Goal: Task Accomplishment & Management: Use online tool/utility

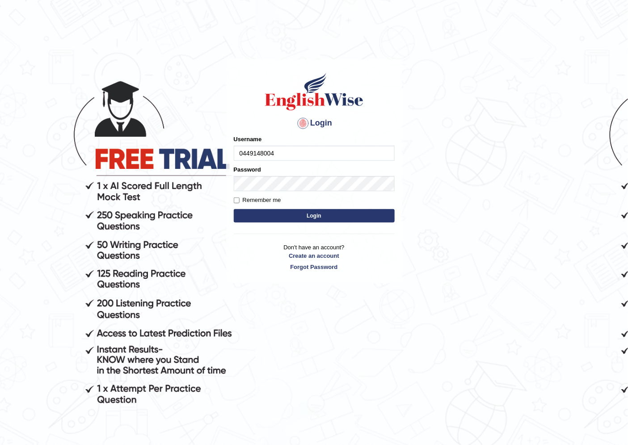
type input "0449148004"
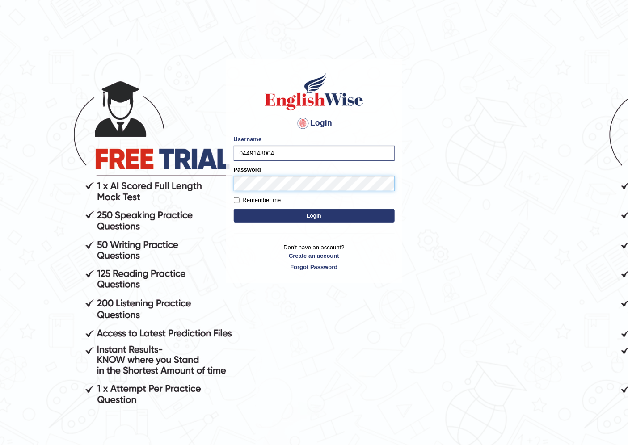
click at [234, 209] on button "Login" at bounding box center [314, 215] width 161 height 13
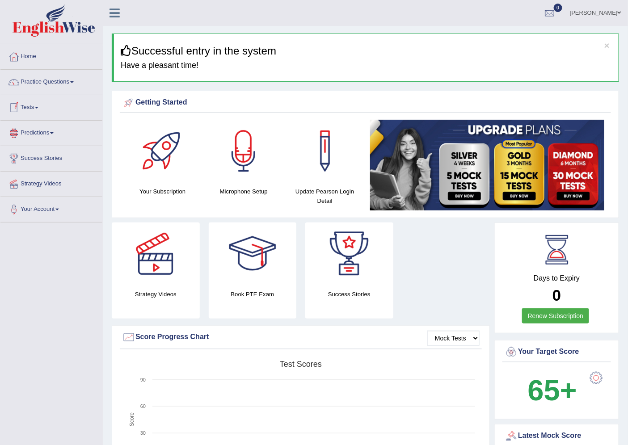
click at [36, 106] on link "Tests" at bounding box center [51, 106] width 102 height 22
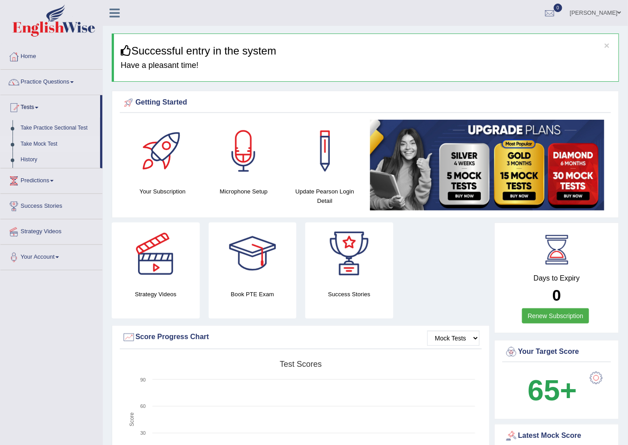
click at [51, 143] on link "Take Mock Test" at bounding box center [59, 144] width 84 height 16
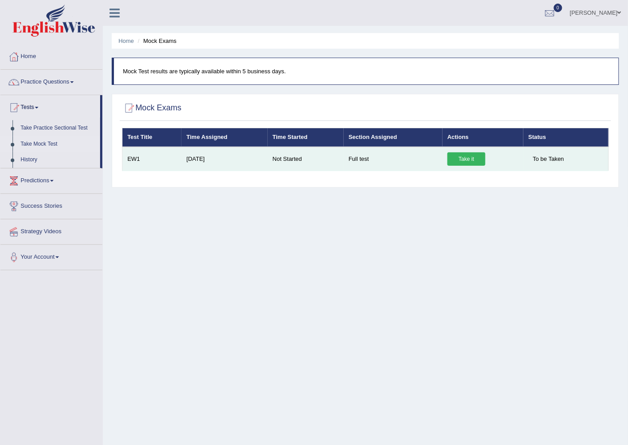
click at [465, 157] on link "Take it" at bounding box center [466, 158] width 38 height 13
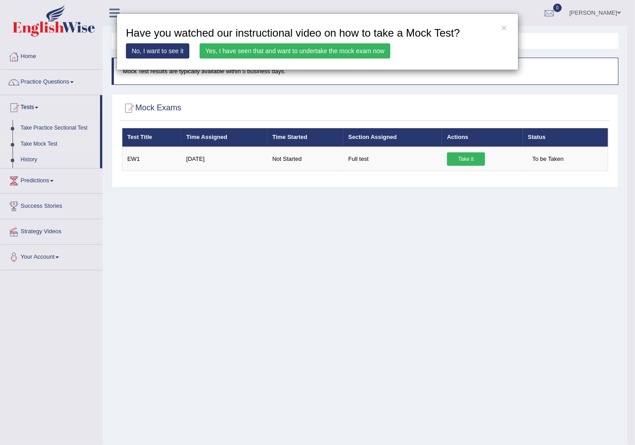
click at [366, 52] on link "Yes, I have seen that and want to undertake the mock exam now" at bounding box center [295, 50] width 191 height 15
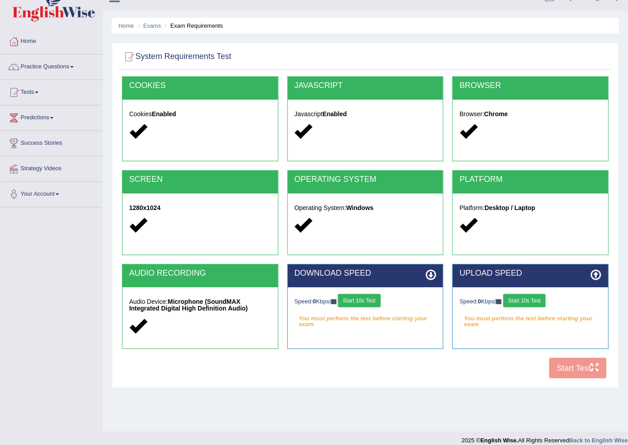
scroll to position [24, 0]
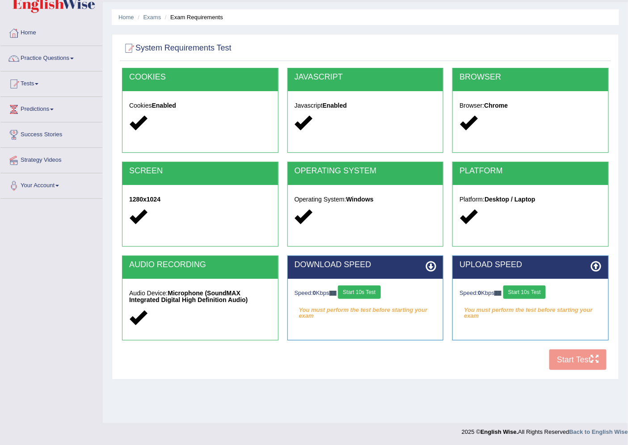
click at [372, 291] on button "Start 10s Test" at bounding box center [359, 291] width 42 height 13
click at [521, 289] on button "Start 10s Test" at bounding box center [524, 291] width 42 height 13
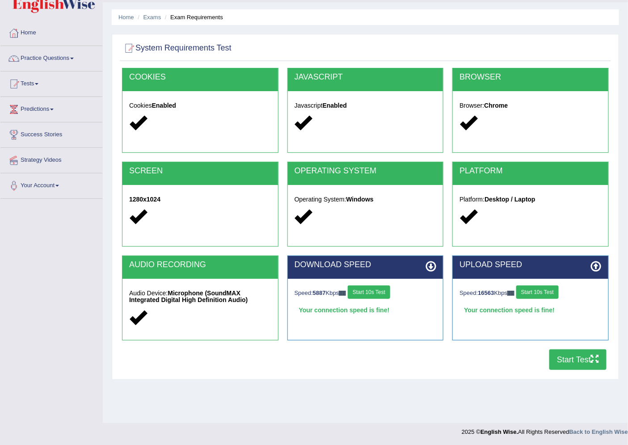
click at [565, 358] on button "Start Test" at bounding box center [577, 359] width 57 height 21
